Goal: Task Accomplishment & Management: Manage account settings

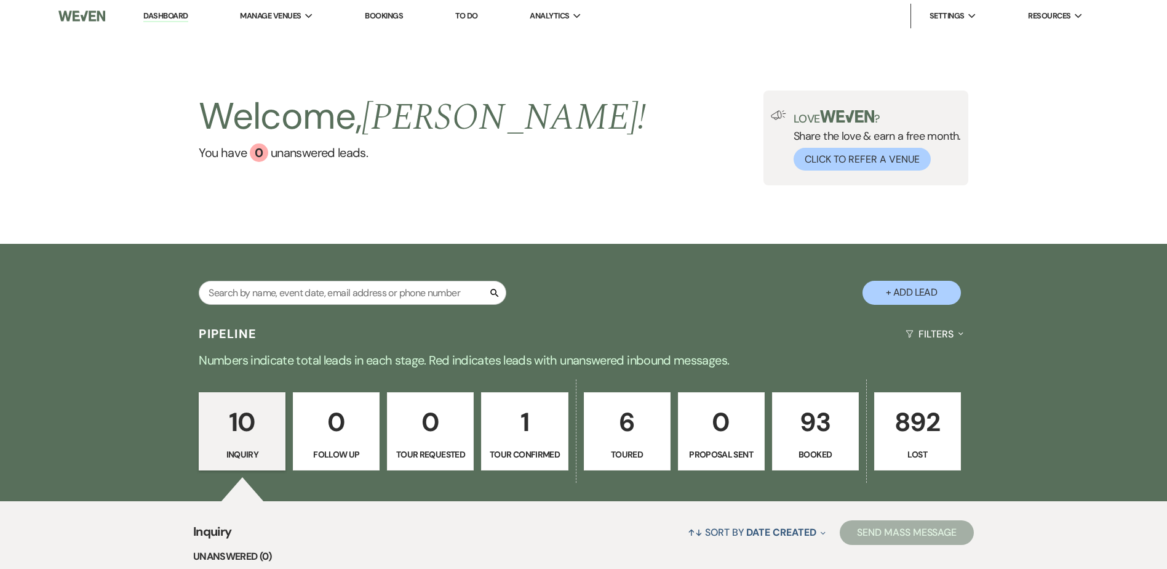
click at [822, 450] on p "Booked" at bounding box center [815, 454] width 71 height 14
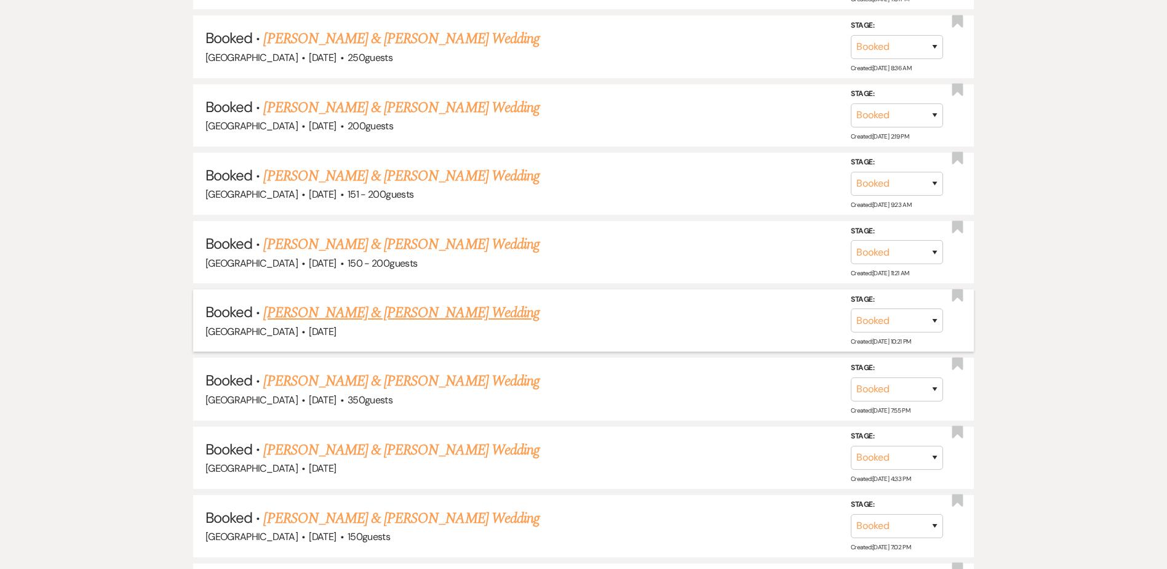
scroll to position [1114, 0]
click at [503, 236] on link "[PERSON_NAME] & [PERSON_NAME] Wedding" at bounding box center [401, 245] width 276 height 22
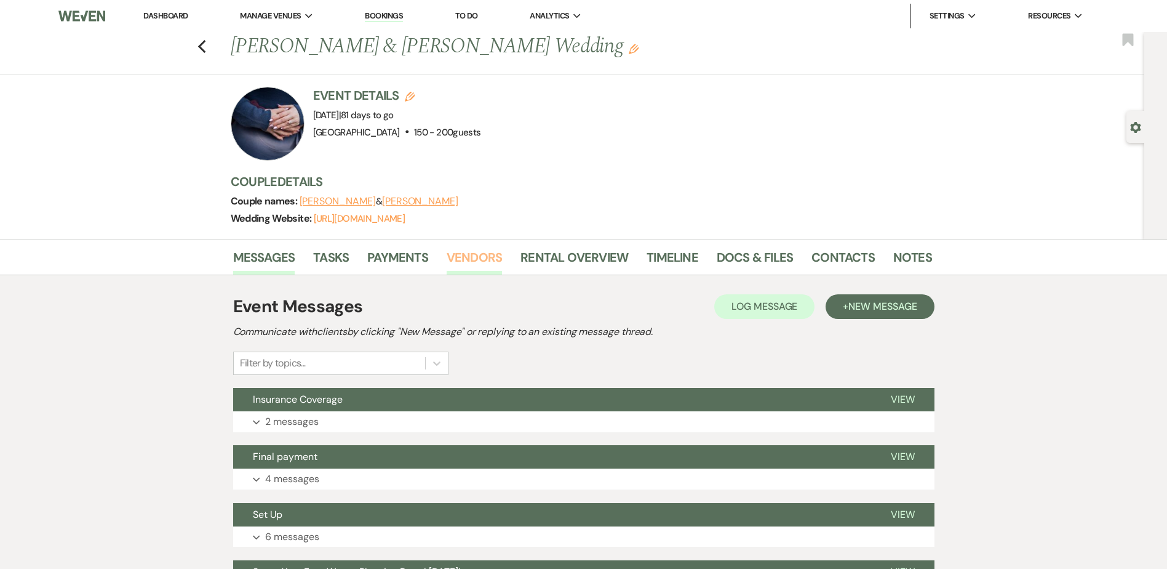
click at [487, 258] on link "Vendors" at bounding box center [474, 260] width 55 height 27
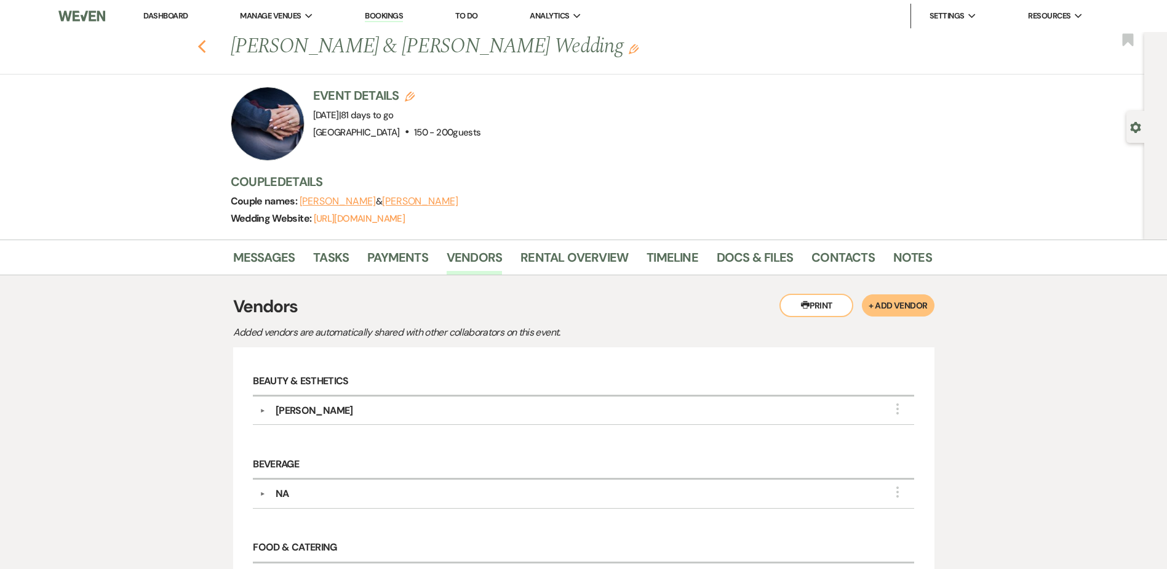
click at [207, 41] on icon "Previous" at bounding box center [202, 46] width 9 height 15
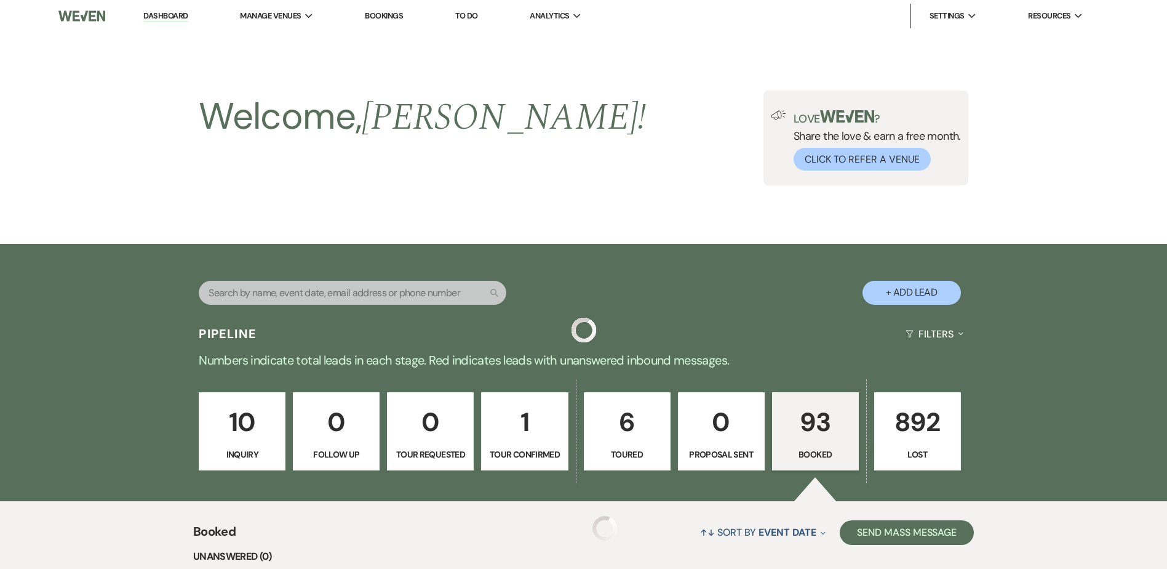
scroll to position [1114, 0]
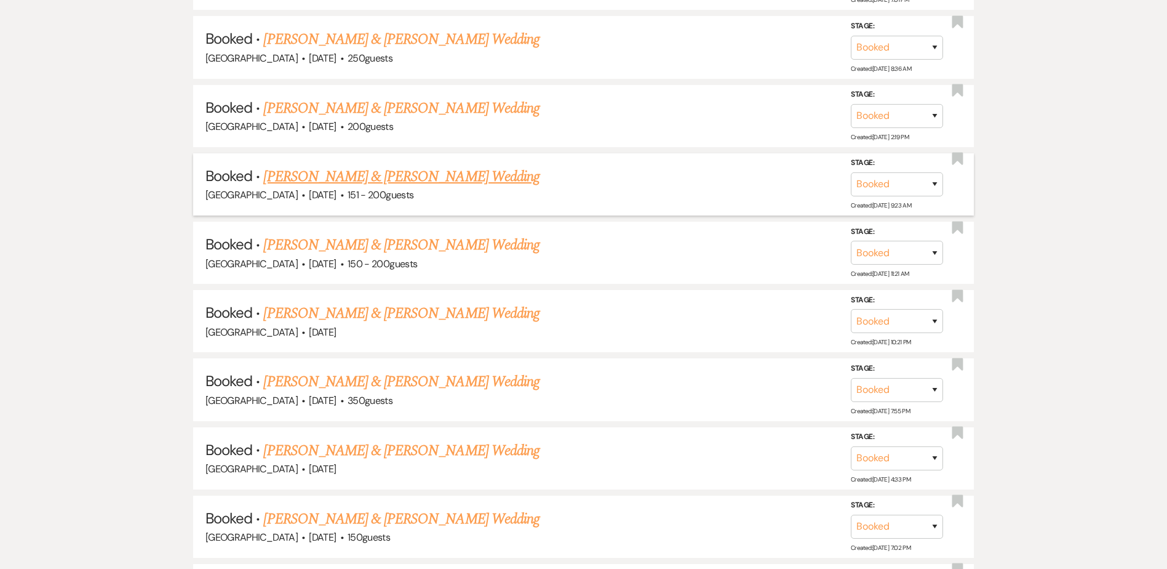
click at [461, 173] on link "[PERSON_NAME] & [PERSON_NAME] Wedding" at bounding box center [401, 177] width 276 height 22
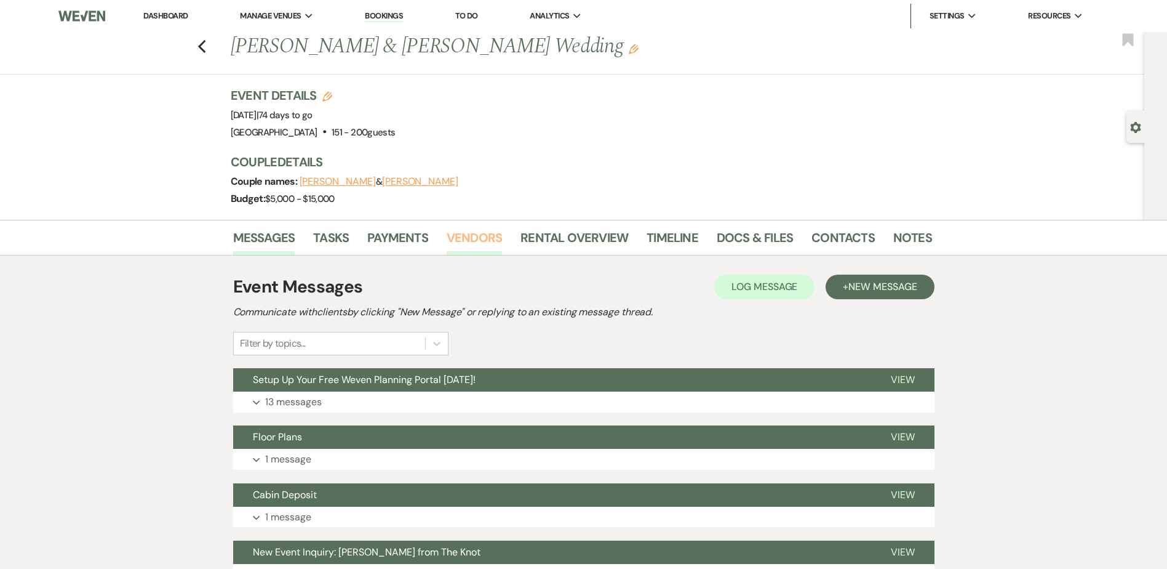
click at [474, 243] on link "Vendors" at bounding box center [474, 241] width 55 height 27
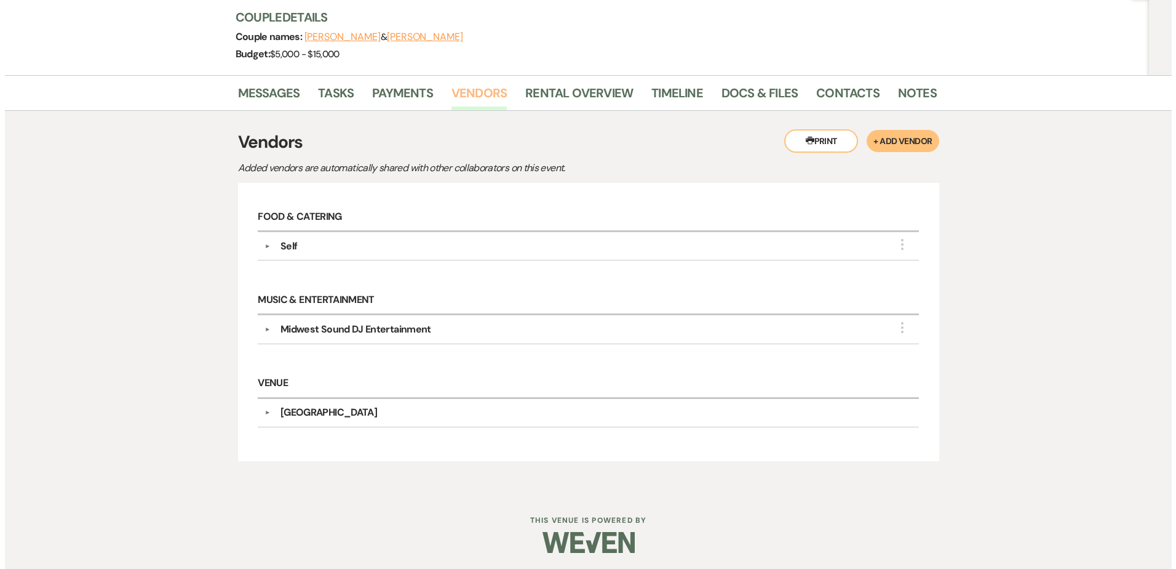
scroll to position [147, 0]
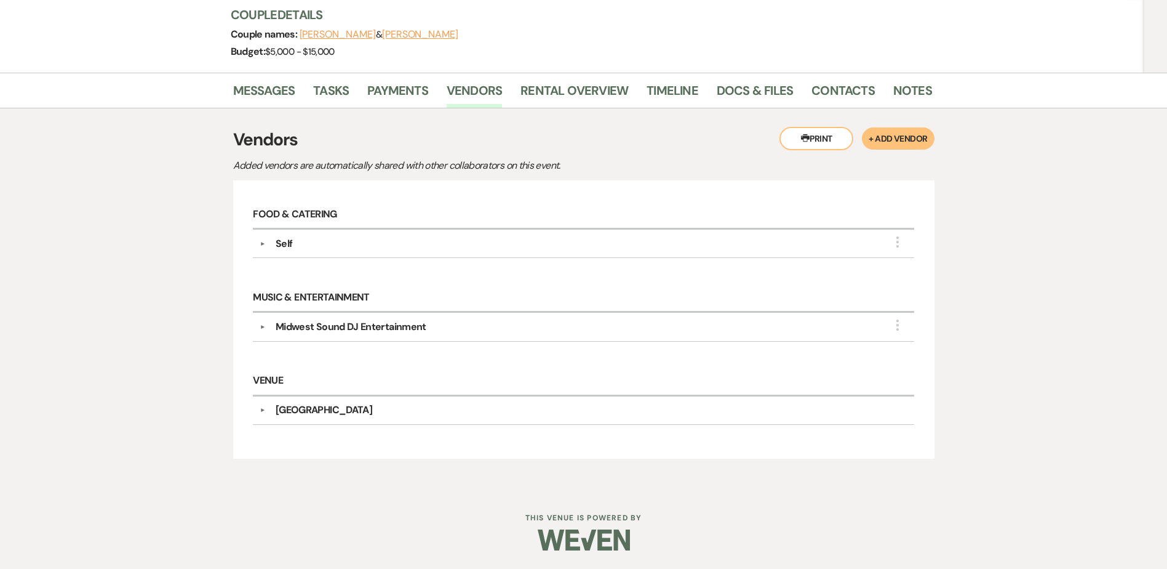
click at [399, 243] on div "Self" at bounding box center [587, 243] width 642 height 15
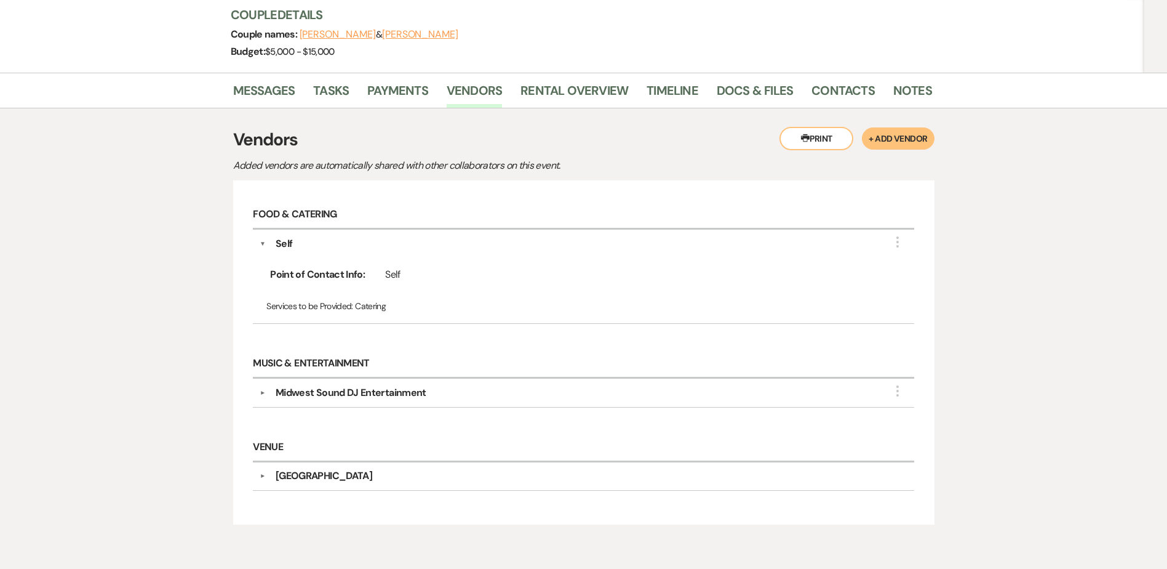
click at [399, 243] on div "Self" at bounding box center [587, 243] width 642 height 15
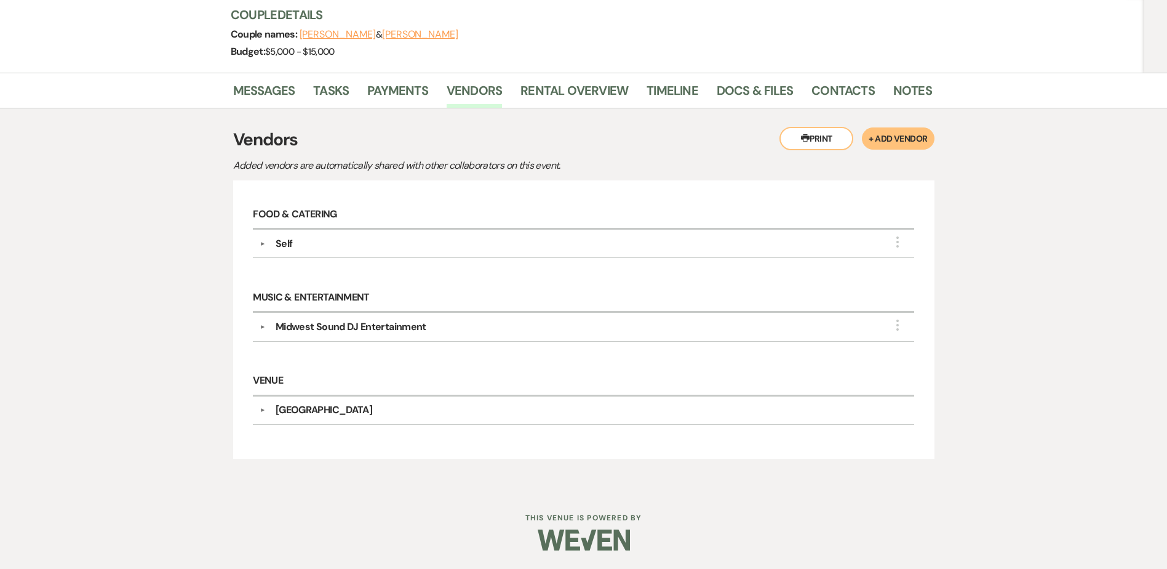
click at [912, 145] on button "+ Add Vendor" at bounding box center [898, 138] width 72 height 22
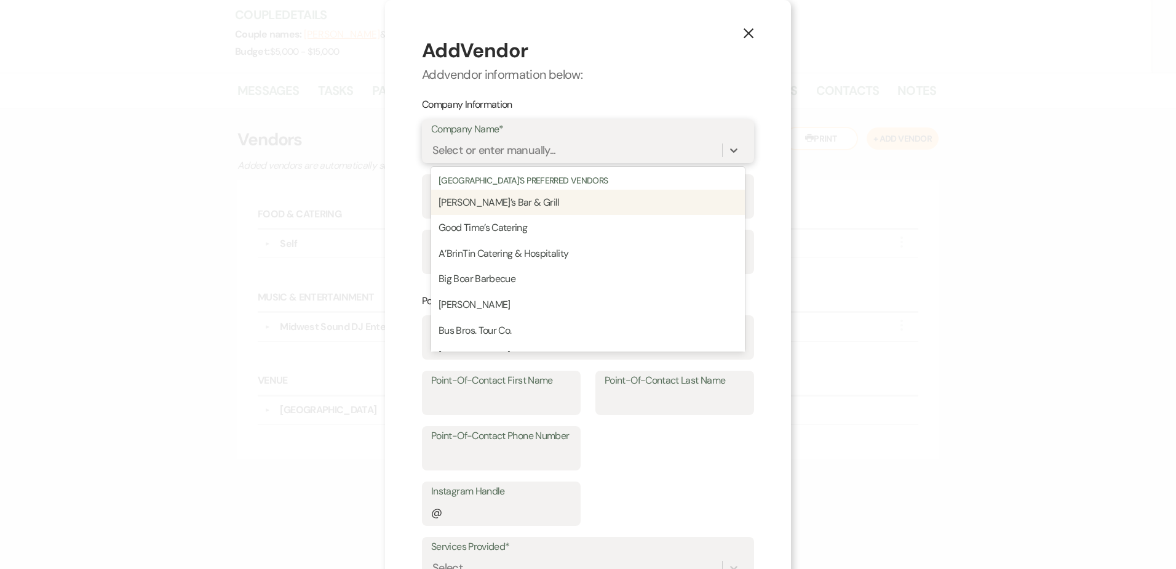
click at [518, 161] on div "Select or enter manually..." at bounding box center [588, 149] width 314 height 23
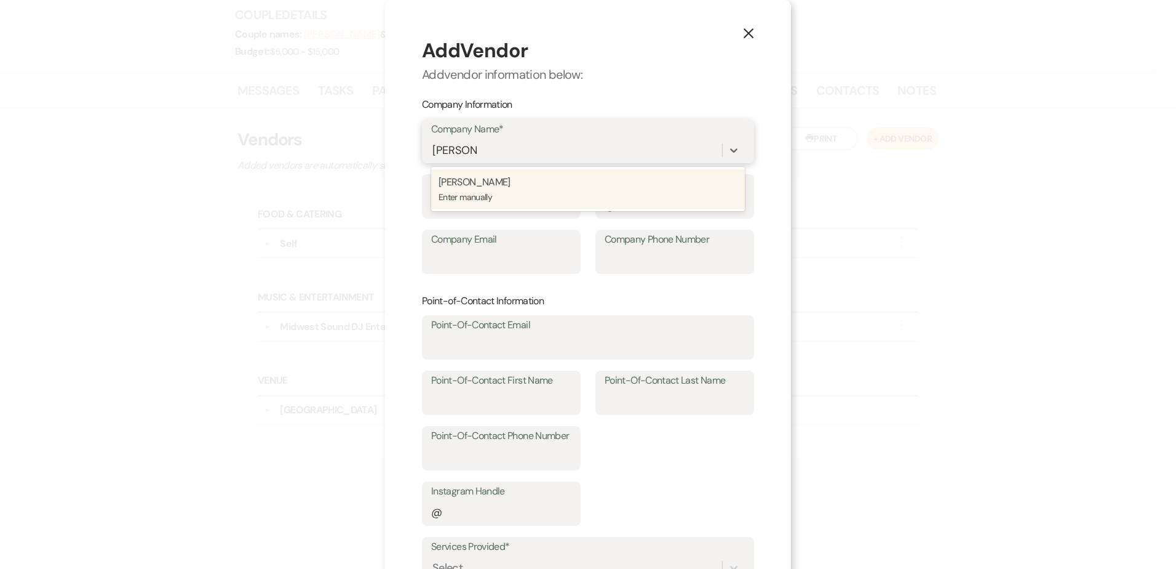
type input "BP Tavern"
click at [498, 196] on p "Enter manually" at bounding box center [588, 197] width 299 height 14
click at [498, 196] on input "Company Website" at bounding box center [501, 205] width 140 height 24
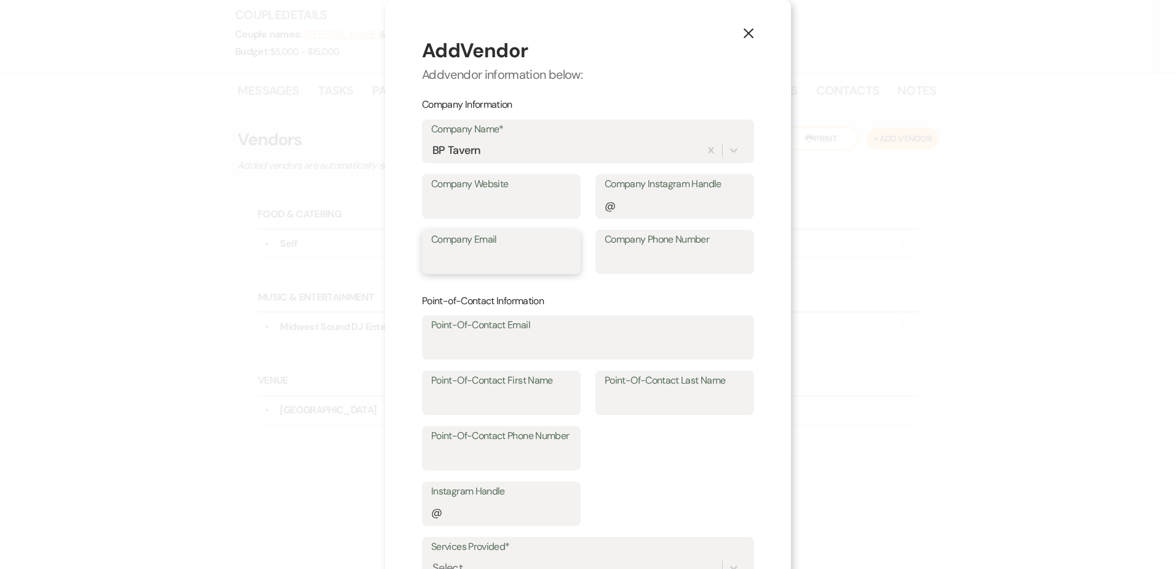
click at [479, 266] on input "Company Email" at bounding box center [501, 261] width 140 height 24
paste input "BP.TAVERN@OUTLOOK.COM"
type input "BP.TAVERN@OUTLOOK.COM"
click at [470, 203] on input "Company Website" at bounding box center [501, 205] width 140 height 24
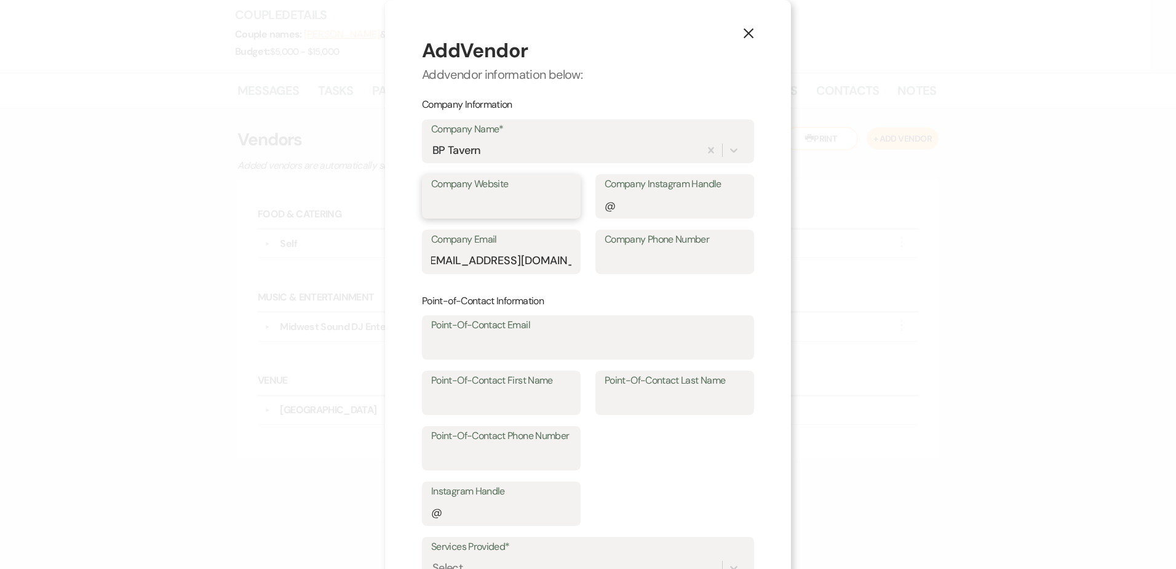
scroll to position [0, 0]
click at [674, 257] on input "Company Phone Number" at bounding box center [675, 261] width 140 height 24
type input "507-951-1694"
click at [505, 401] on input "Point-Of-Contact First Name" at bounding box center [501, 401] width 140 height 24
type input "Samantha"
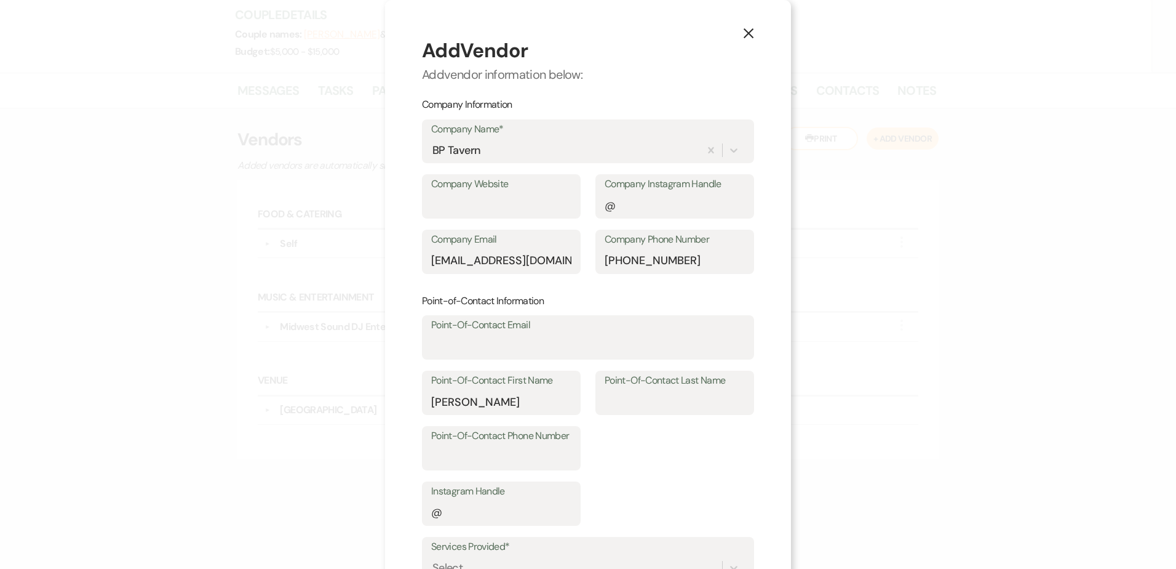
click at [622, 461] on div "Point-of-Contact Information Point-Of-Contact Email Point-Of-Contact First Name…" at bounding box center [588, 409] width 332 height 231
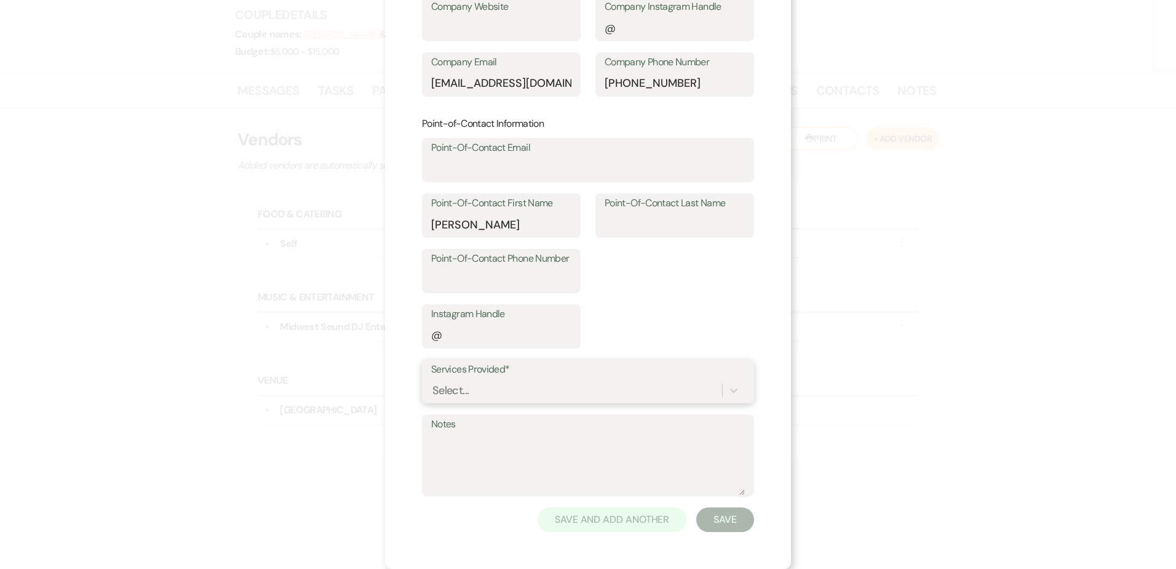
click at [543, 391] on div "Select..." at bounding box center [588, 389] width 314 height 23
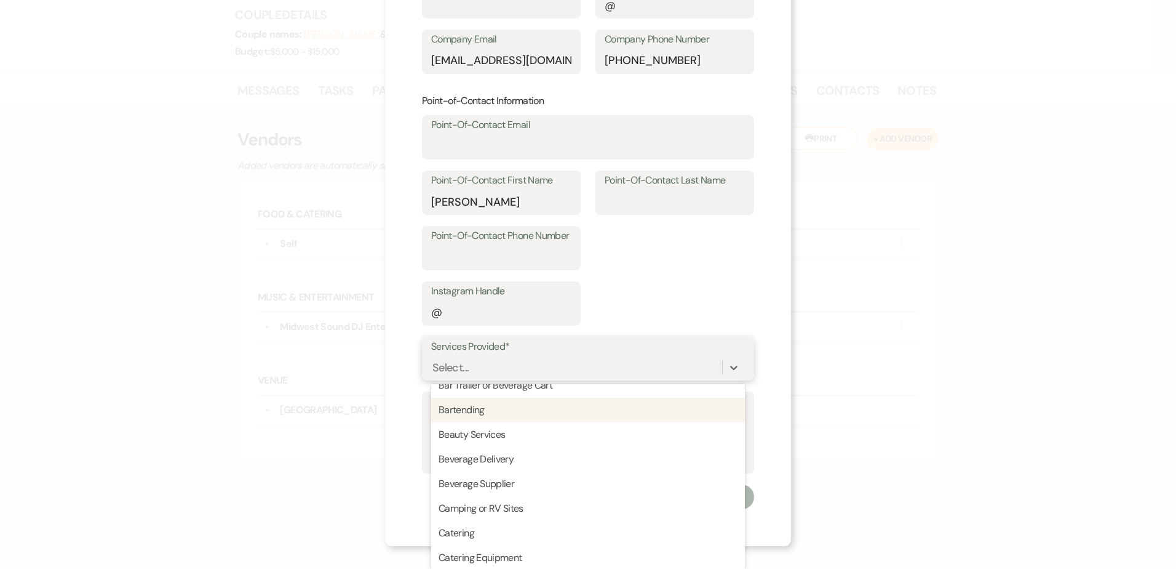
scroll to position [186, 0]
click at [521, 409] on div "Bartending" at bounding box center [588, 409] width 314 height 25
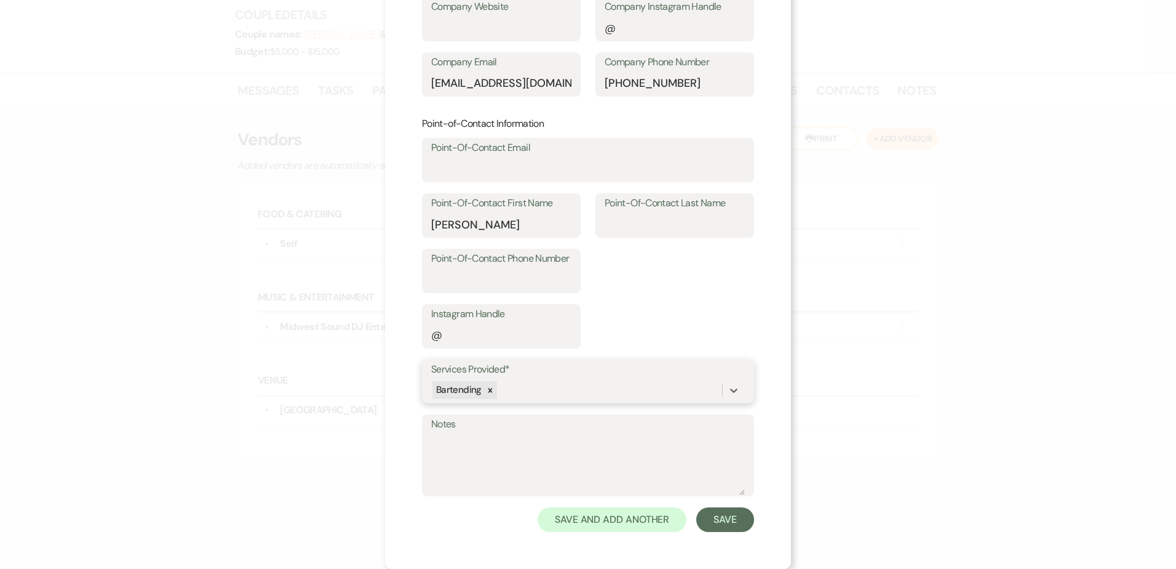
scroll to position [200, 0]
click at [535, 392] on div "option Bartending, selected. 0 results available. Select is focused ,type to re…" at bounding box center [588, 389] width 314 height 23
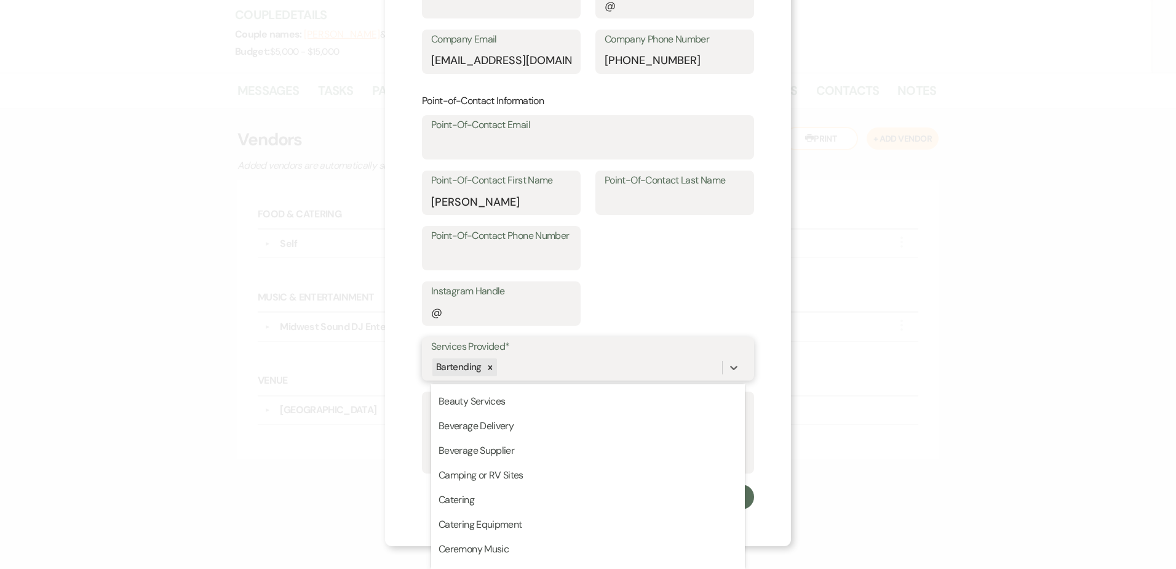
scroll to position [195, 0]
click at [527, 450] on div "Beverage Supplier" at bounding box center [588, 449] width 314 height 25
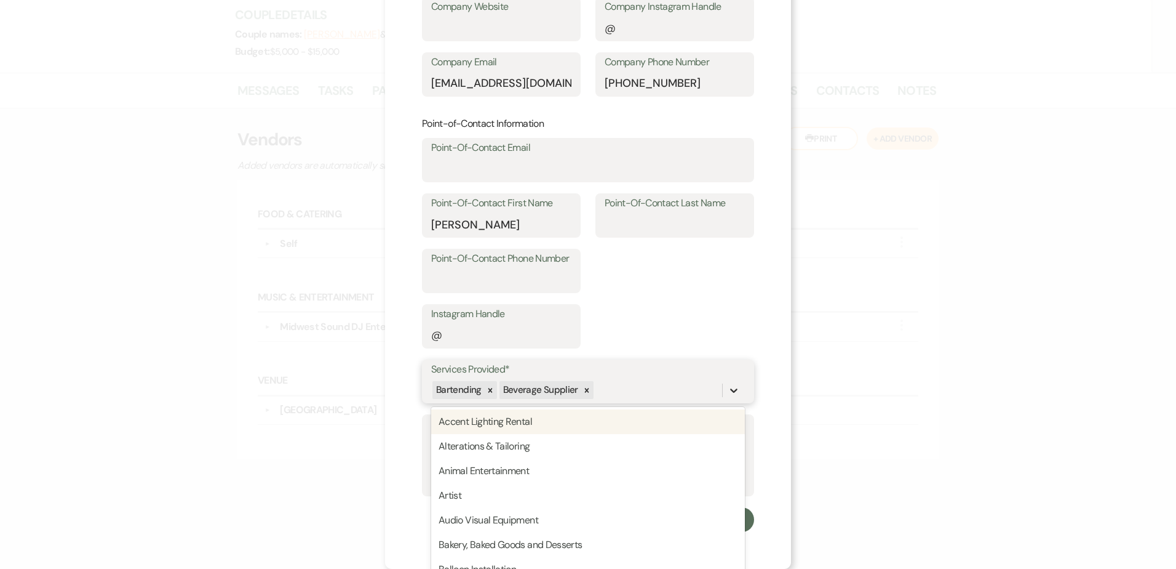
scroll to position [200, 0]
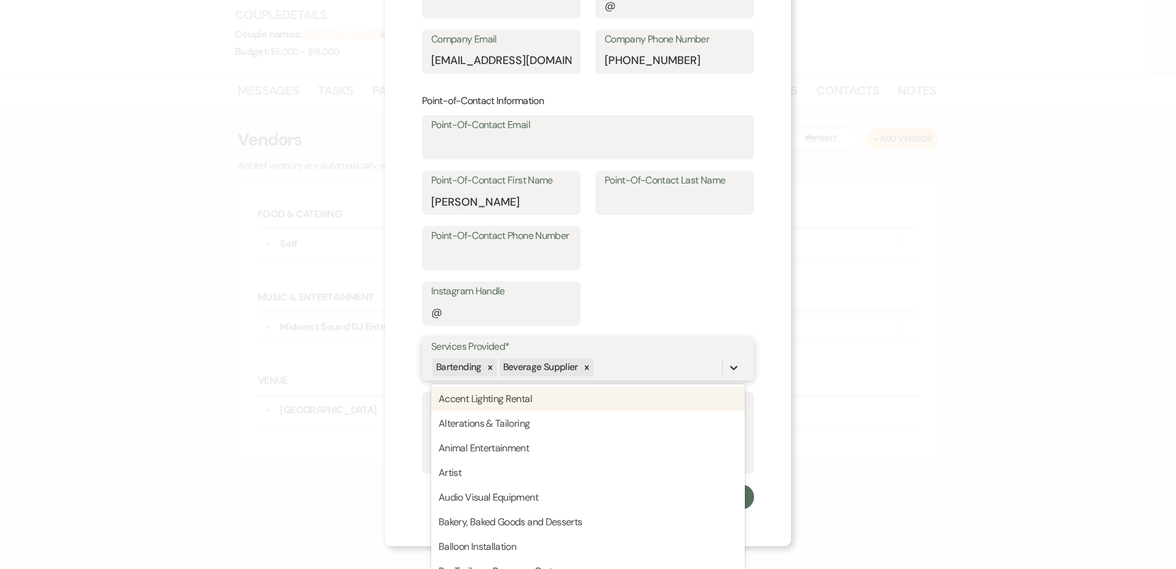
click at [728, 379] on div "option Beverage Supplier, selected. option Accent Lighting Rental focused, 1 of…" at bounding box center [588, 367] width 314 height 23
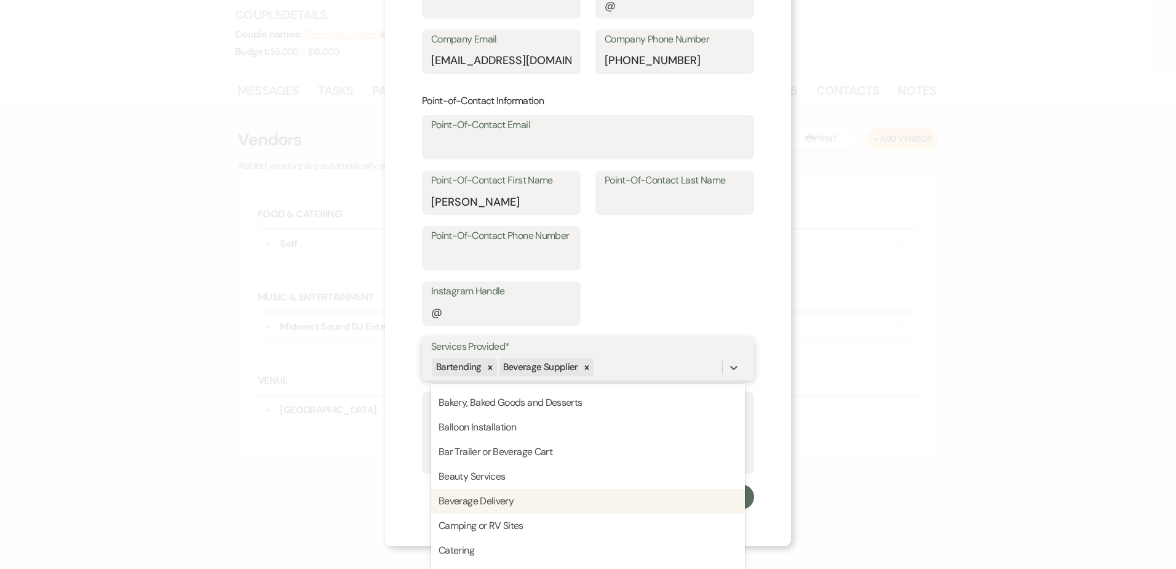
scroll to position [118, 0]
click at [341, 481] on div "X Add Vendor Add vendor information below: Company Information Company Name* BP…" at bounding box center [588, 284] width 1176 height 569
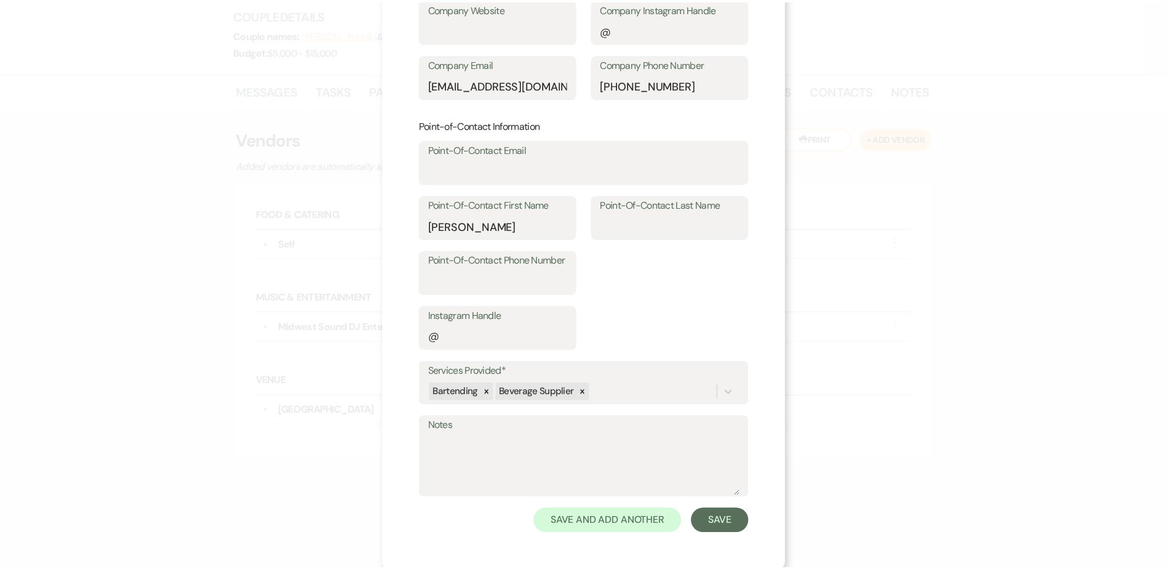
scroll to position [175, 0]
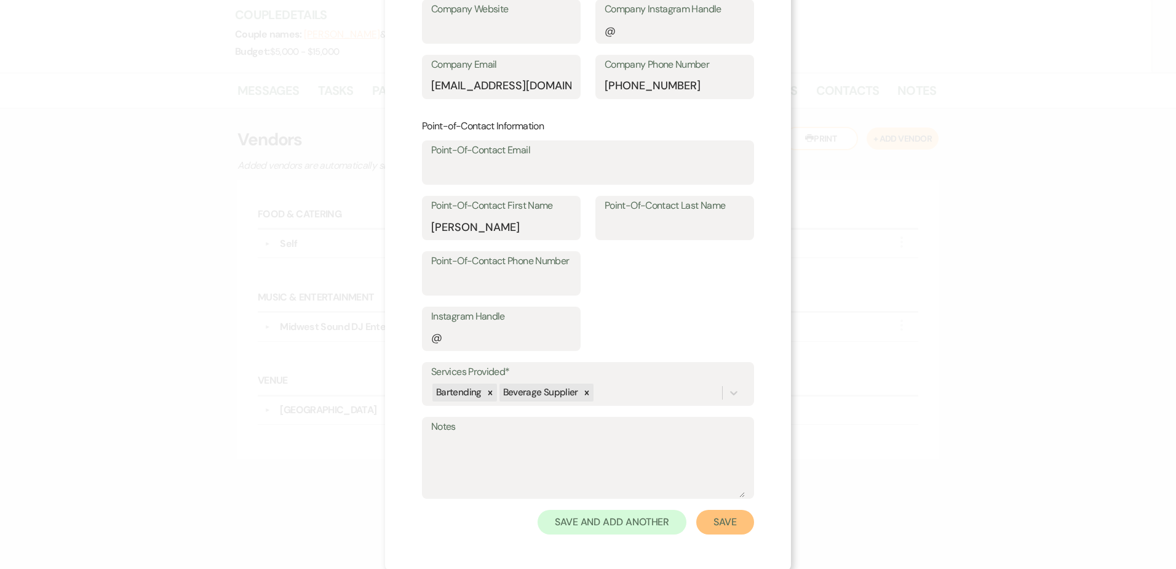
click at [716, 524] on button "Save" at bounding box center [726, 521] width 58 height 25
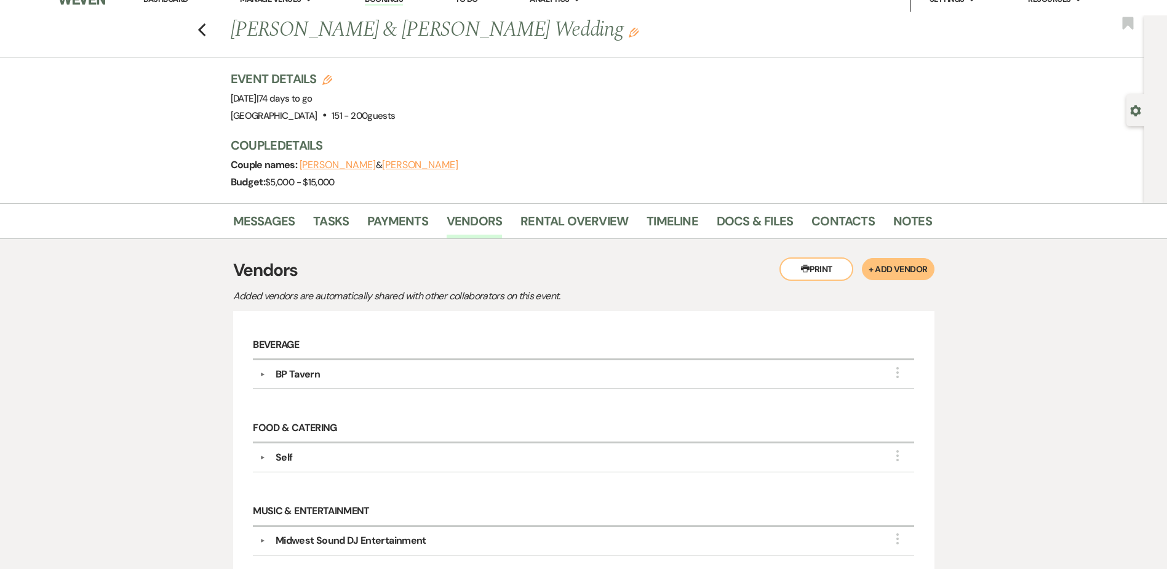
scroll to position [0, 0]
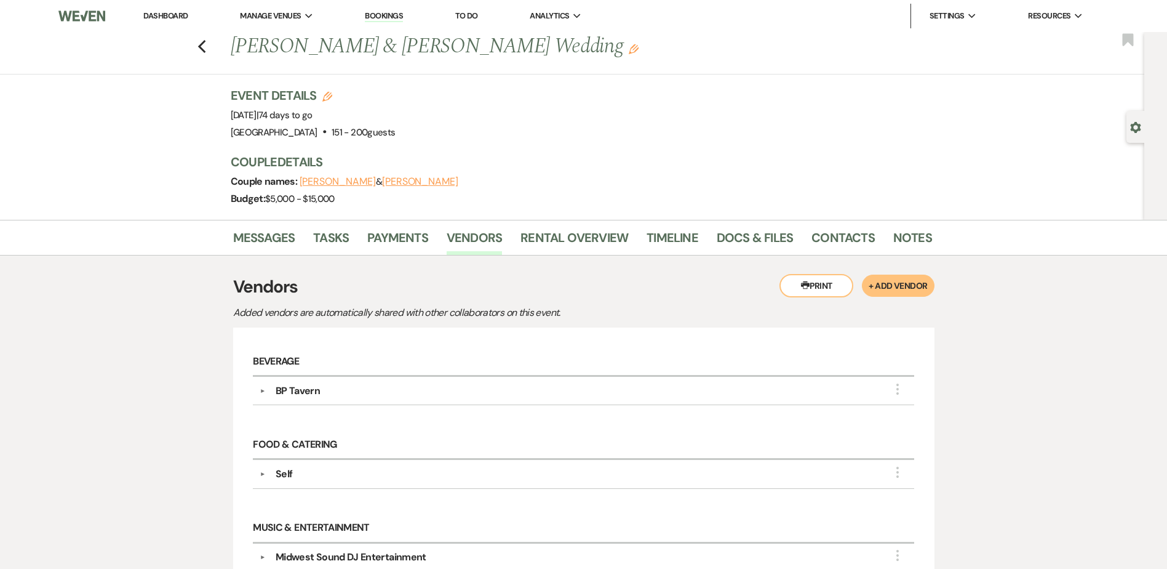
click at [177, 17] on link "Dashboard" at bounding box center [165, 15] width 44 height 10
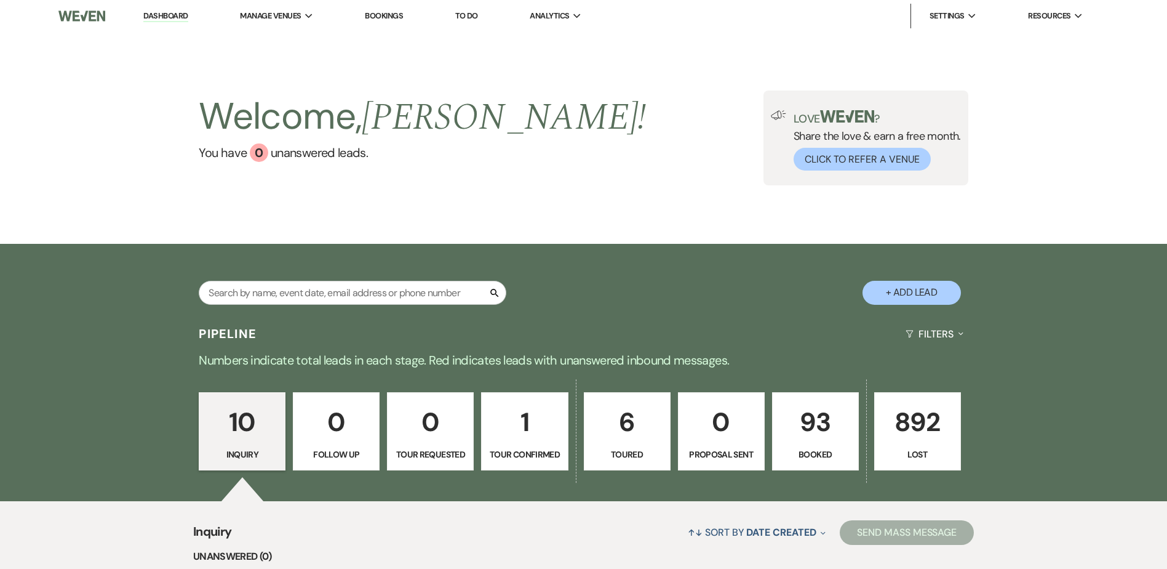
click at [807, 443] on link "93 Booked" at bounding box center [815, 431] width 87 height 79
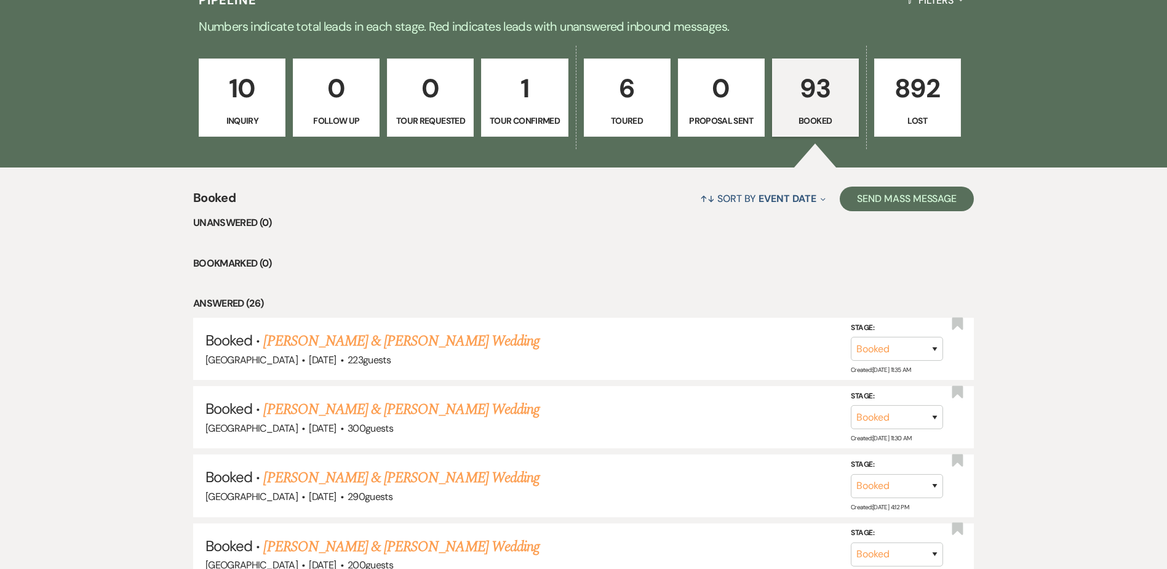
scroll to position [334, 0]
click at [445, 343] on link "[PERSON_NAME] & [PERSON_NAME] Wedding" at bounding box center [401, 340] width 276 height 22
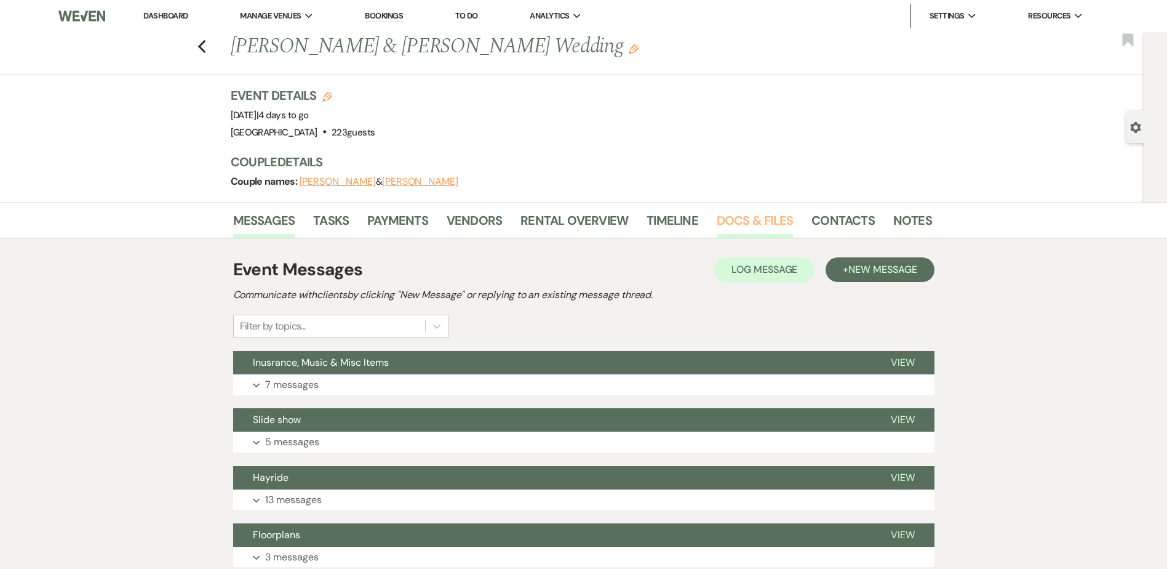
click at [741, 220] on link "Docs & Files" at bounding box center [755, 223] width 76 height 27
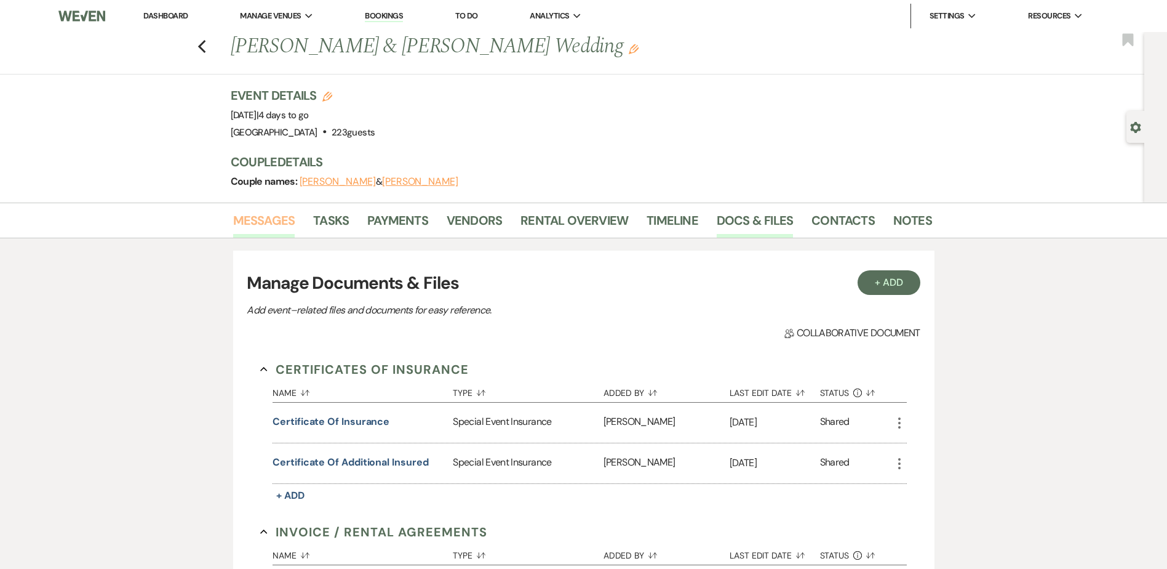
click at [275, 221] on link "Messages" at bounding box center [264, 223] width 62 height 27
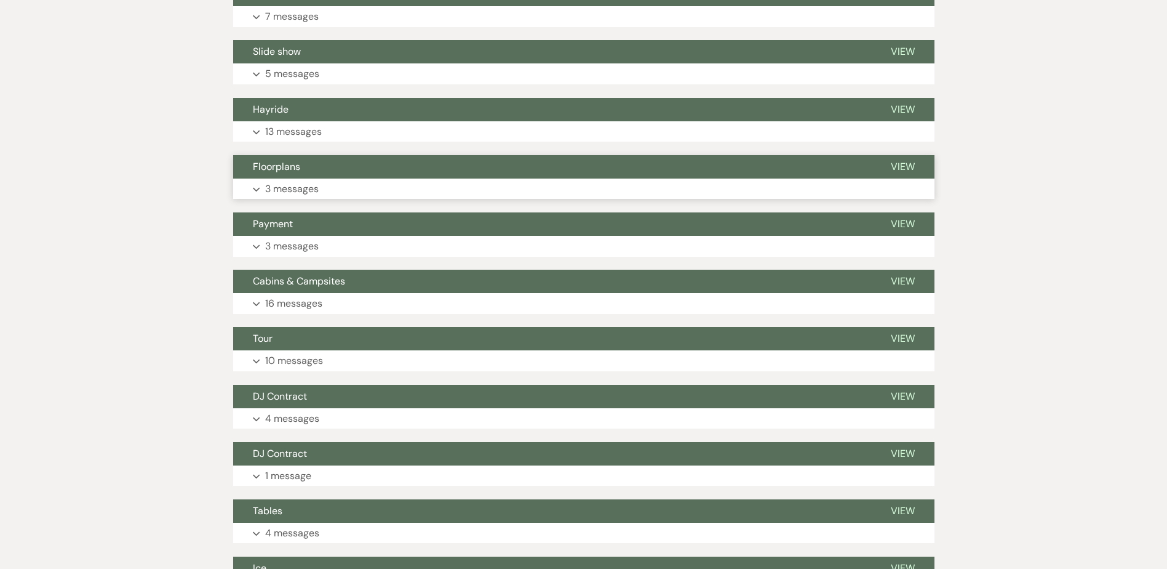
scroll to position [369, 0]
click at [290, 169] on span "Floorplans" at bounding box center [276, 165] width 47 height 13
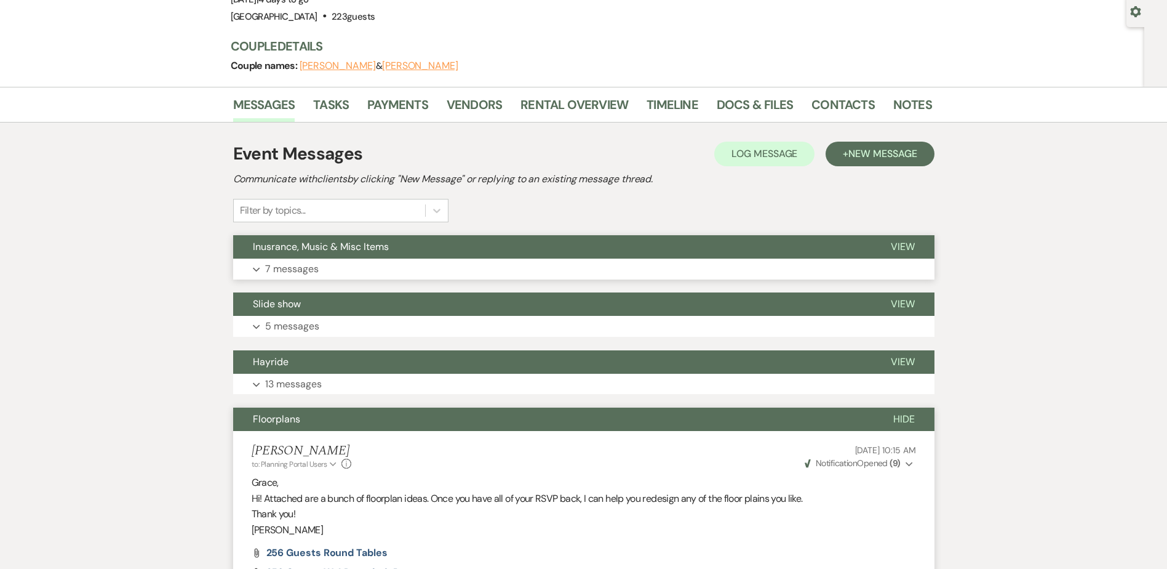
scroll to position [0, 0]
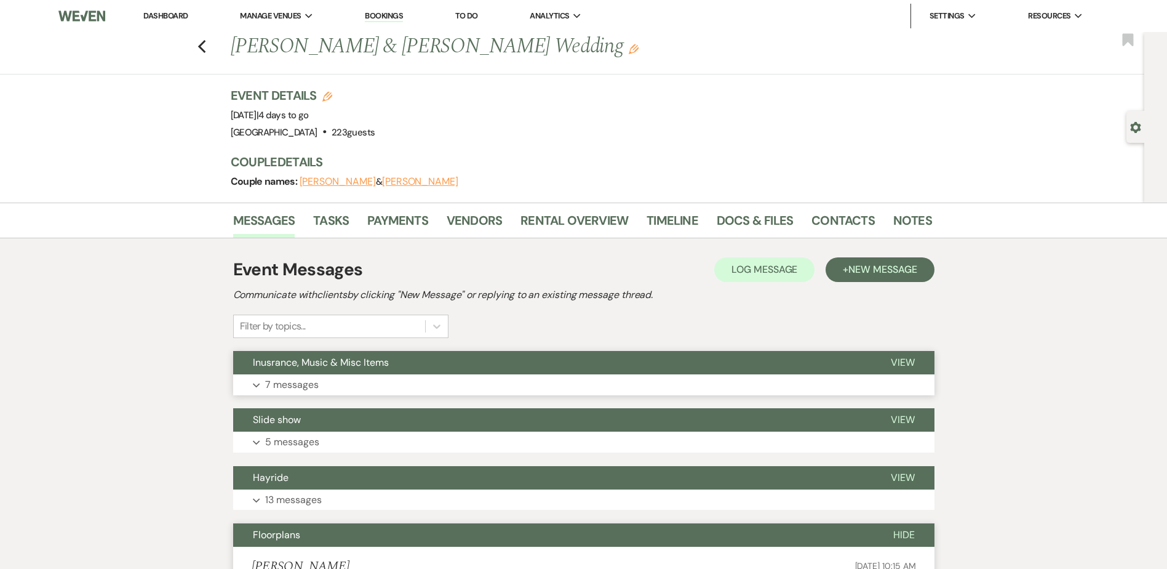
click at [334, 356] on span "Inusrance, Music & Misc Items" at bounding box center [321, 362] width 136 height 13
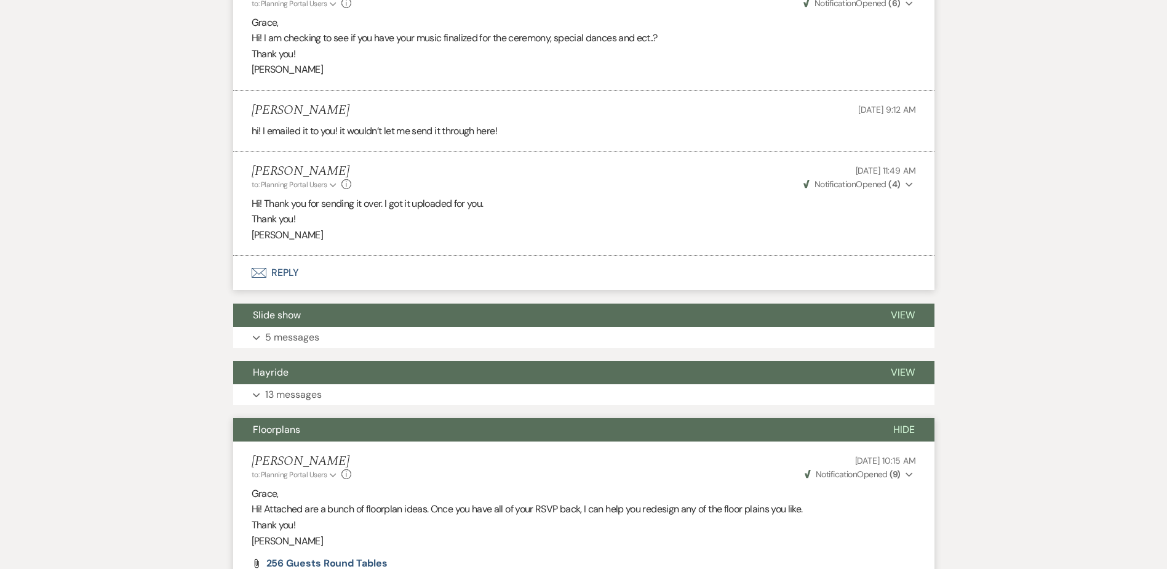
scroll to position [1108, 0]
click at [338, 385] on button "Hayride" at bounding box center [552, 372] width 638 height 23
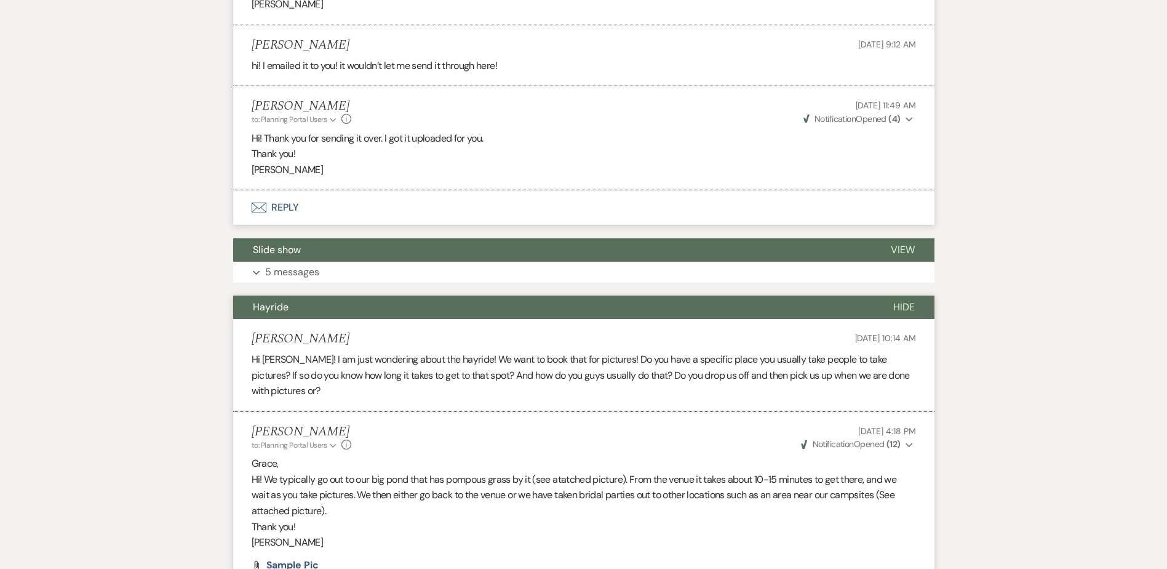
scroll to position [1173, 0]
click at [338, 262] on button "Slide show" at bounding box center [552, 250] width 638 height 23
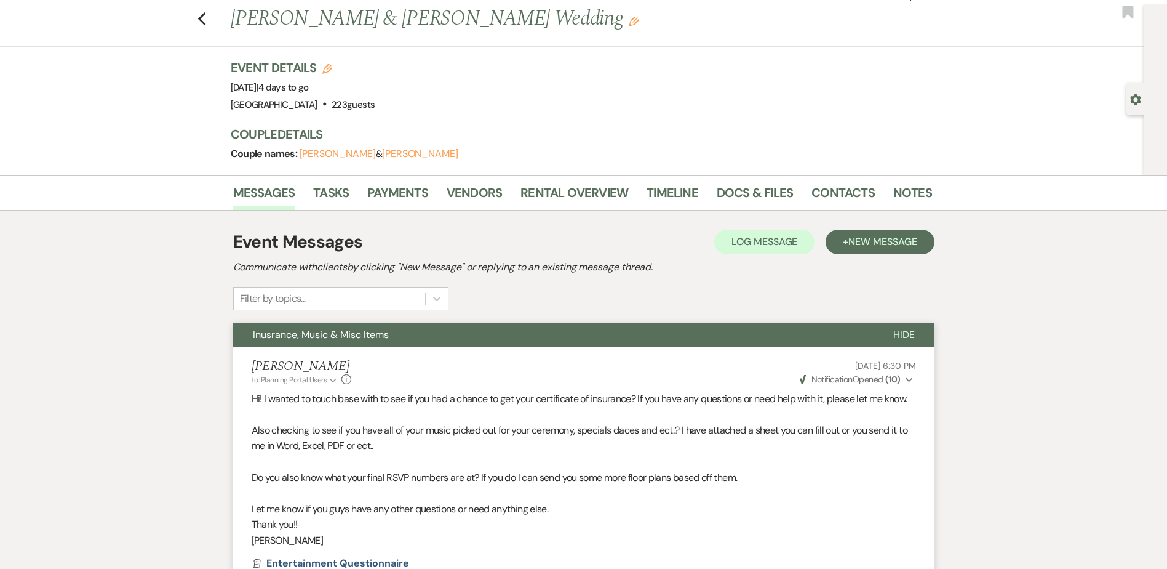
scroll to position [0, 0]
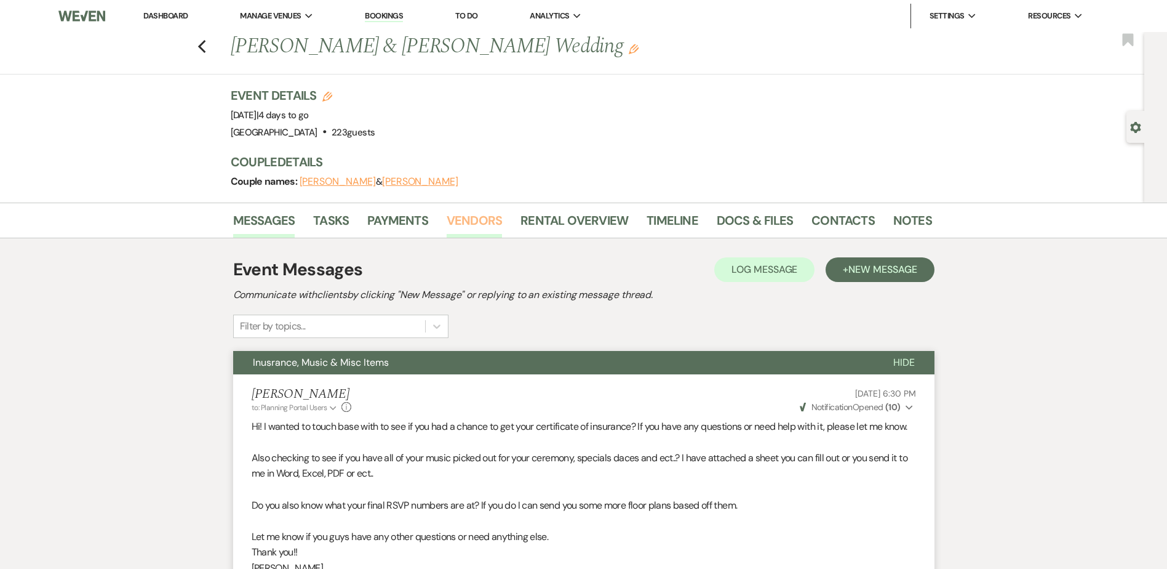
click at [495, 221] on link "Vendors" at bounding box center [474, 223] width 55 height 27
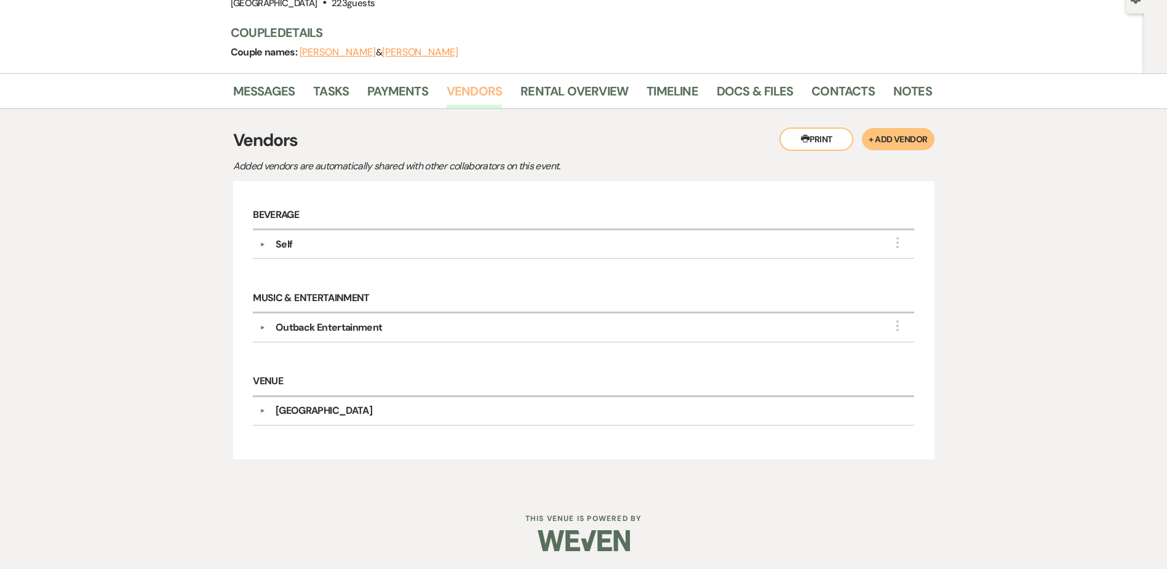
scroll to position [130, 0]
click at [369, 252] on div "▼ Self More Point of Contact Info: Services to be Provided: Bartending and Beve…" at bounding box center [583, 244] width 661 height 28
click at [367, 242] on div "Self" at bounding box center [587, 243] width 642 height 15
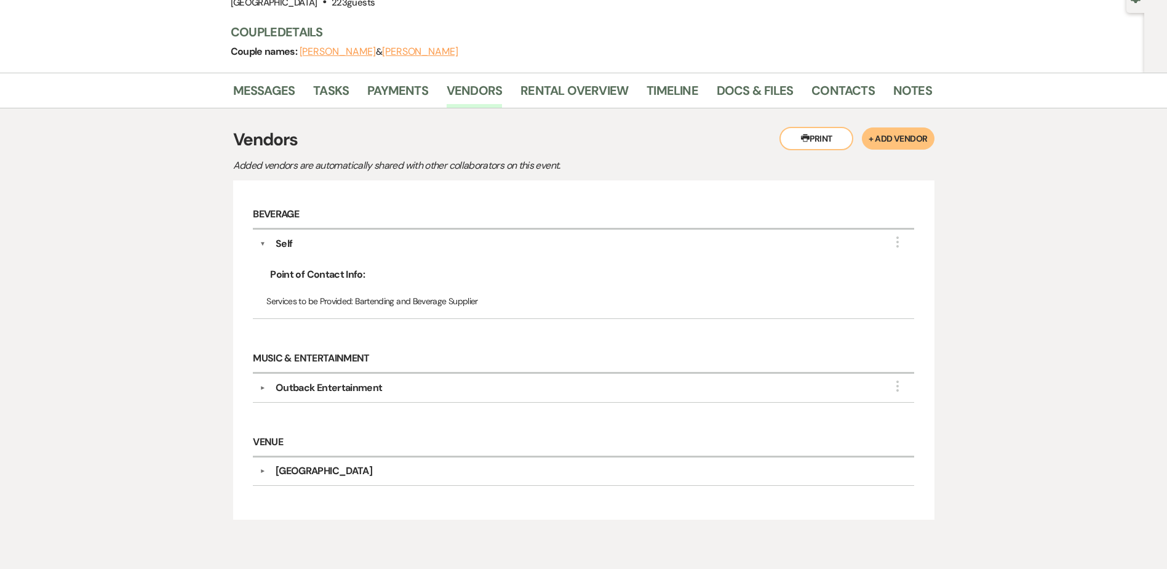
click at [366, 242] on div "Self" at bounding box center [587, 243] width 642 height 15
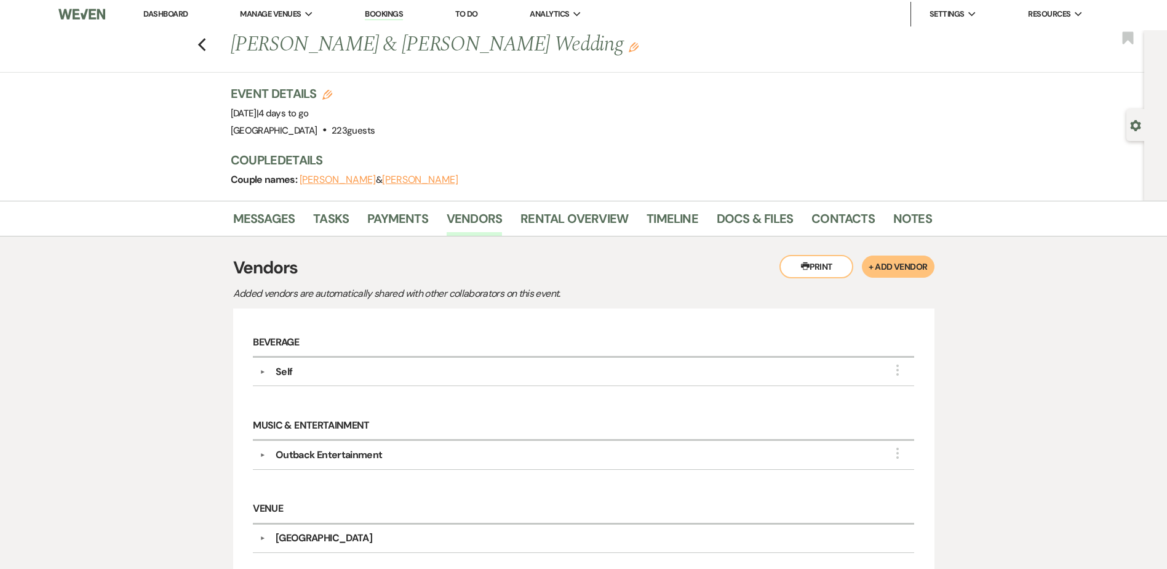
scroll to position [0, 0]
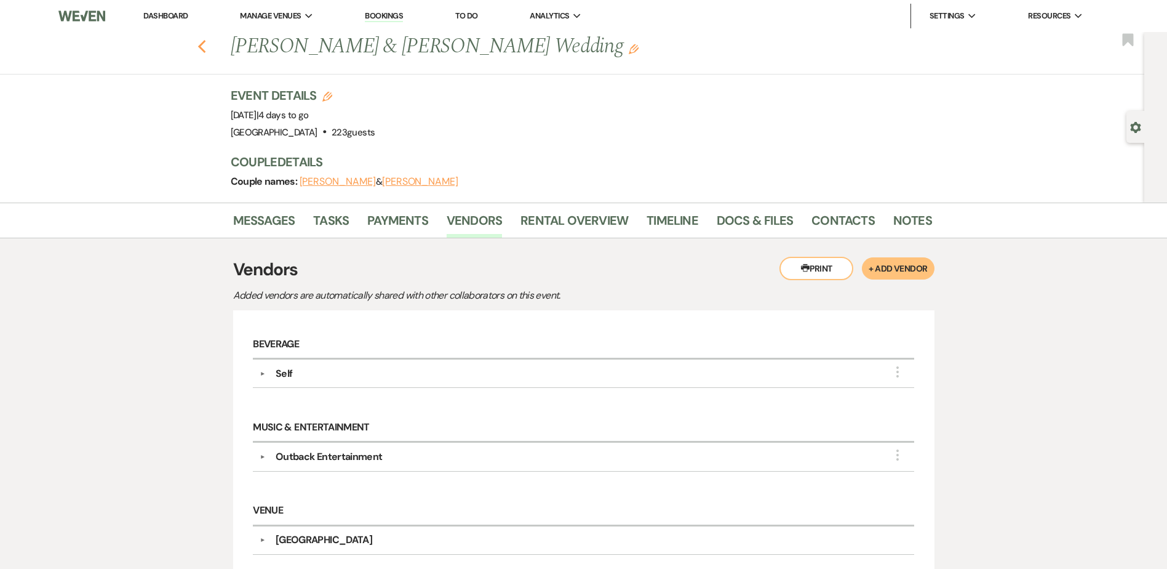
click at [204, 51] on icon "Previous" at bounding box center [202, 46] width 9 height 15
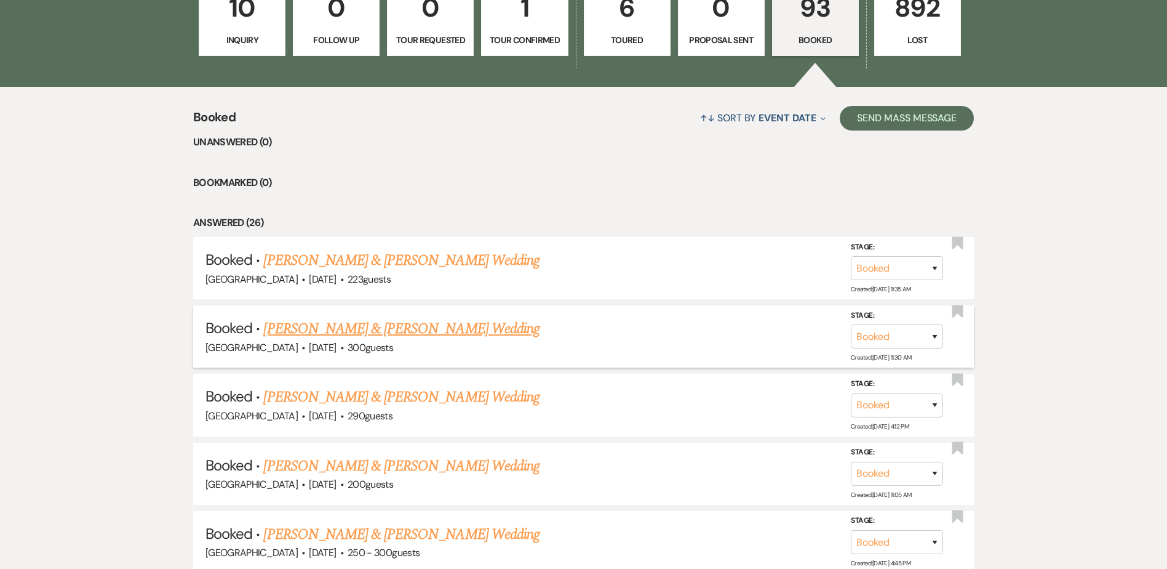
scroll to position [415, 0]
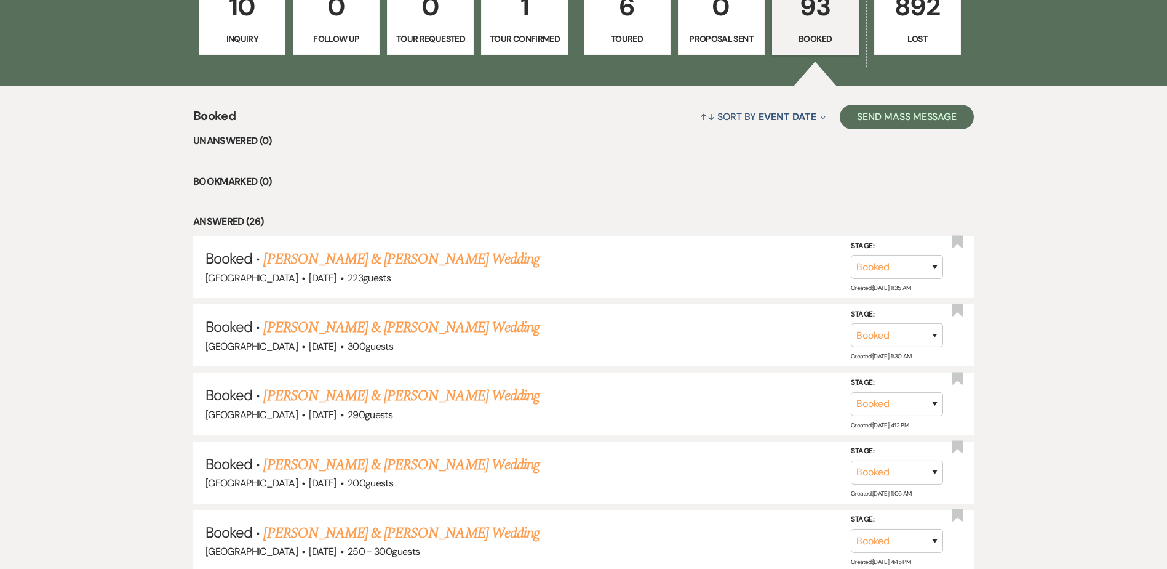
click at [410, 329] on link "[PERSON_NAME] & [PERSON_NAME] Wedding" at bounding box center [401, 327] width 276 height 22
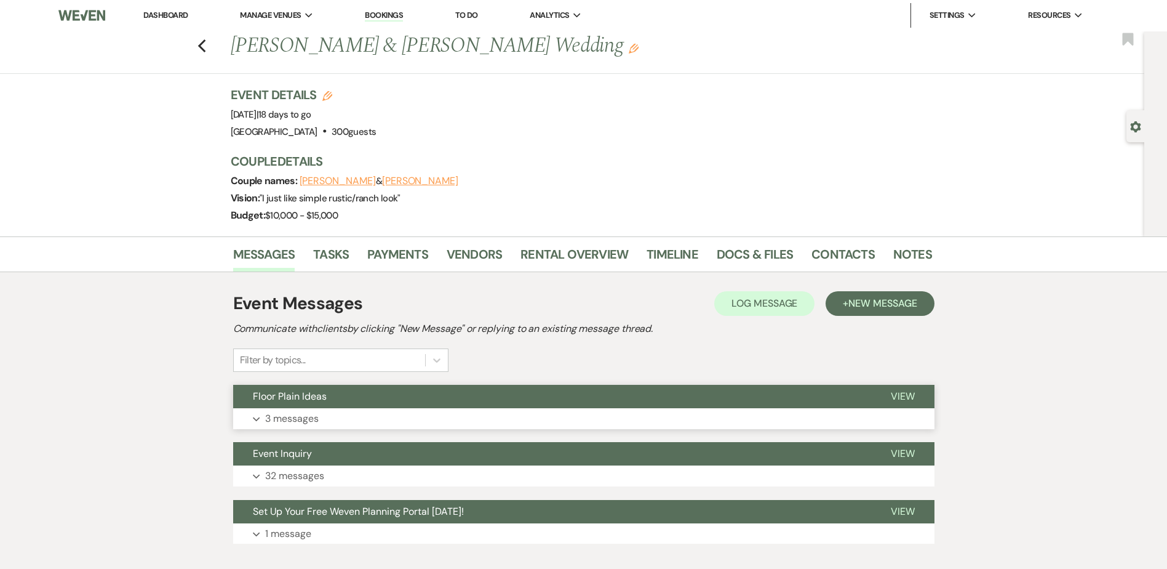
scroll to position [1, 0]
click at [551, 396] on button "Floor Plain Ideas" at bounding box center [552, 395] width 638 height 23
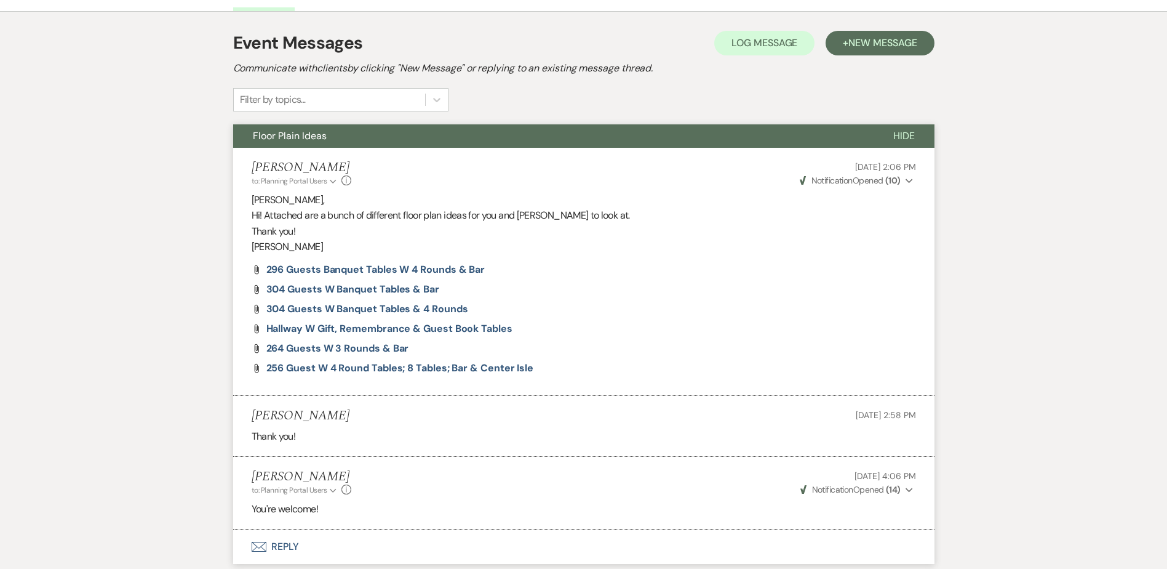
scroll to position [0, 0]
